Goal: Task Accomplishment & Management: Manage account settings

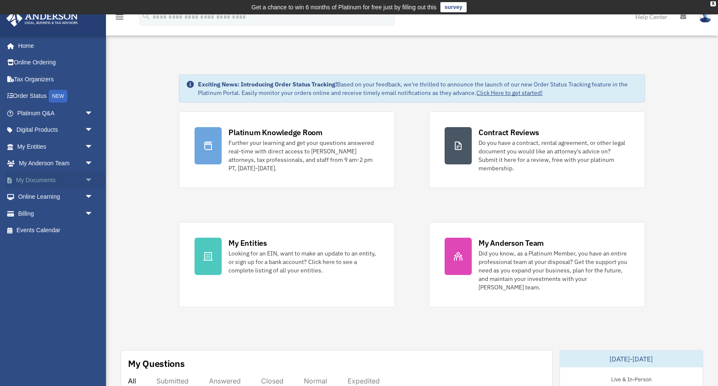
click at [33, 181] on link "My Documents arrow_drop_down" at bounding box center [56, 180] width 100 height 17
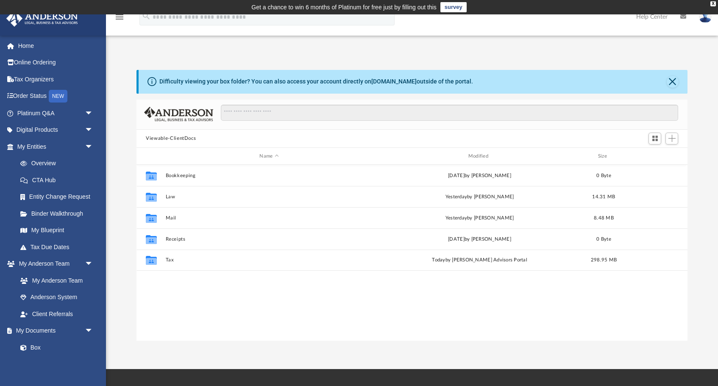
scroll to position [193, 551]
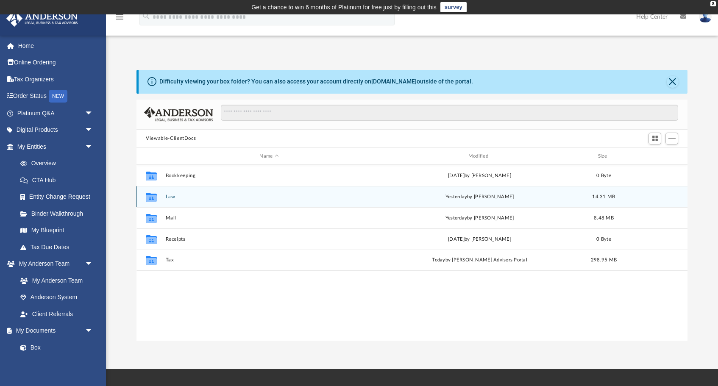
click at [180, 196] on button "Law" at bounding box center [269, 197] width 207 height 6
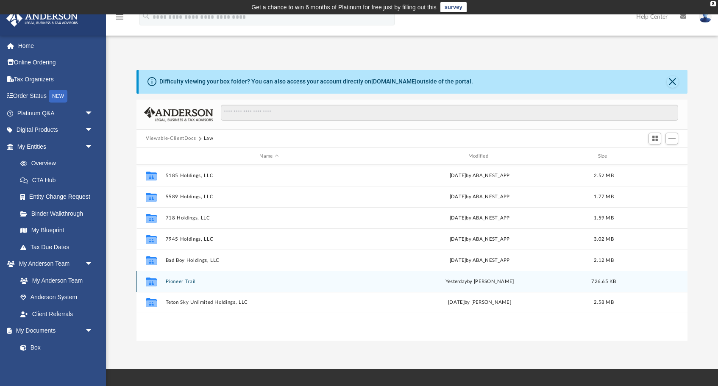
click at [186, 281] on button "Pioneer Trail" at bounding box center [269, 282] width 207 height 6
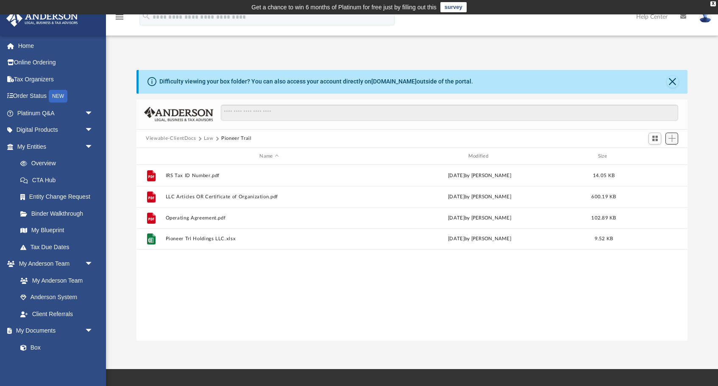
click at [674, 141] on span "Add" at bounding box center [671, 138] width 7 height 7
click at [655, 155] on li "Upload" at bounding box center [659, 155] width 27 height 9
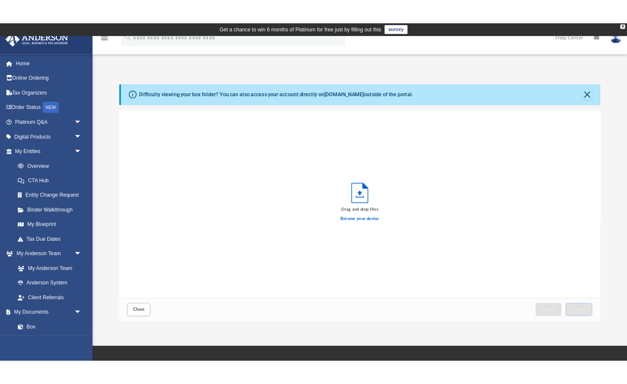
scroll to position [215, 551]
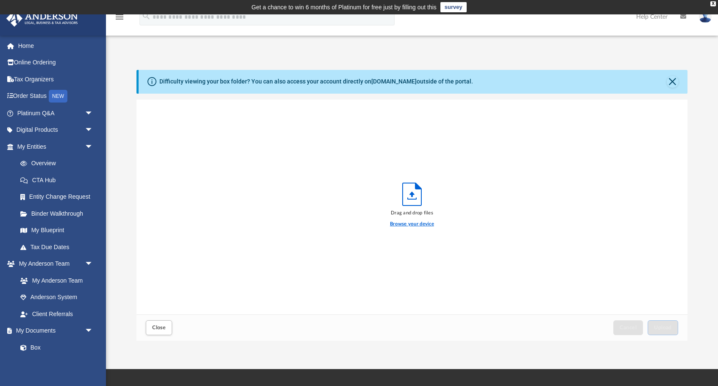
click at [413, 224] on label "Browse your device" at bounding box center [412, 224] width 44 height 8
click at [0, 0] on input "Browse your device" at bounding box center [0, 0] width 0 height 0
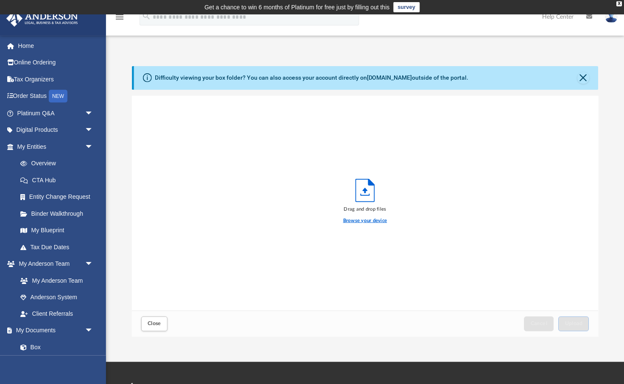
scroll to position [215, 466]
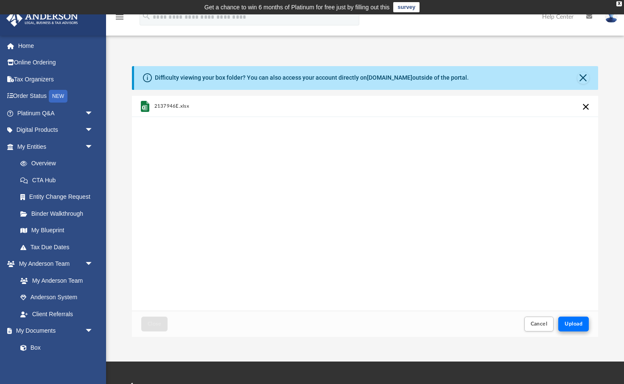
click at [574, 324] on span "Upload" at bounding box center [573, 323] width 18 height 5
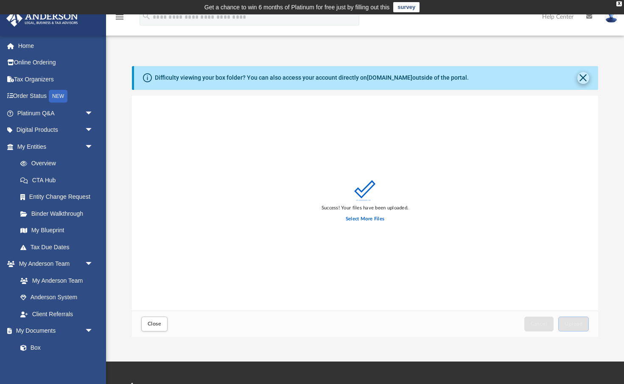
click at [585, 78] on button "Close" at bounding box center [583, 78] width 12 height 12
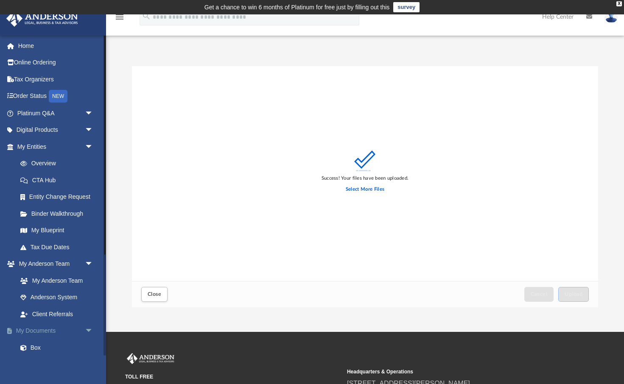
click at [33, 327] on link "My Documents arrow_drop_down" at bounding box center [56, 331] width 100 height 17
click at [38, 325] on link "My Documents arrow_drop_down" at bounding box center [56, 331] width 100 height 17
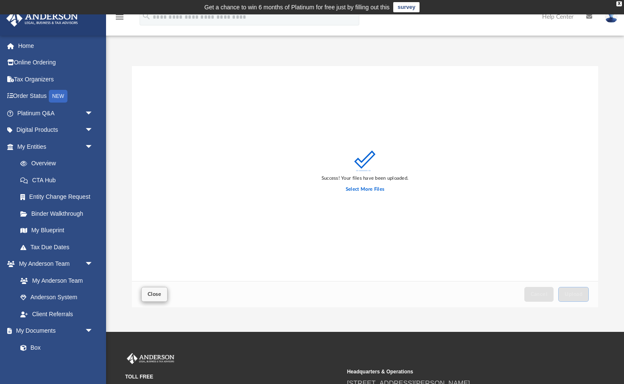
click at [155, 295] on span "Close" at bounding box center [155, 294] width 14 height 5
